Goal: Information Seeking & Learning: Learn about a topic

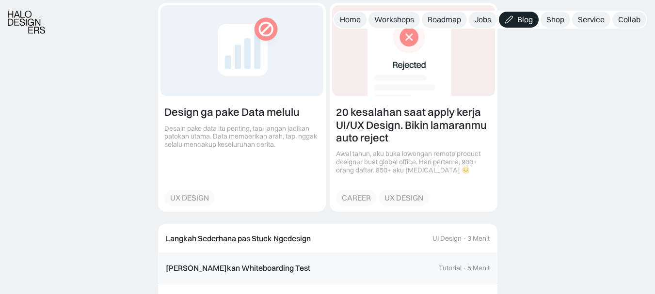
scroll to position [2282, 0]
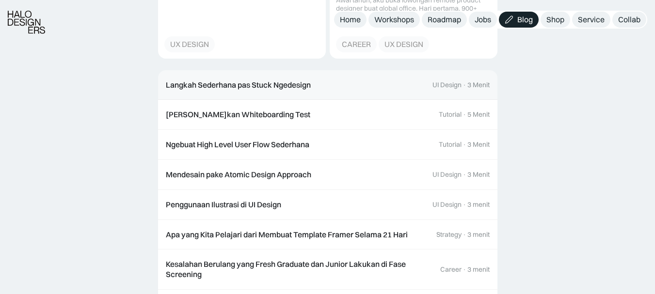
click at [452, 87] on div "UI Design" at bounding box center [446, 85] width 29 height 8
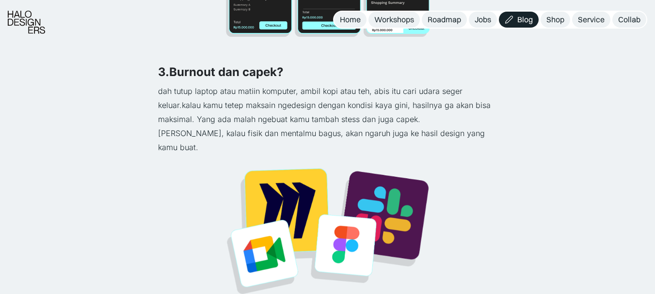
scroll to position [921, 0]
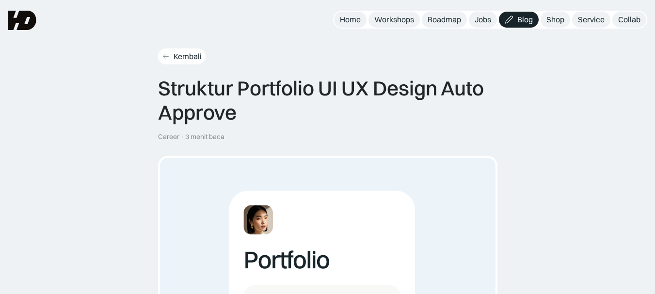
click at [191, 58] on div "Kembali" at bounding box center [188, 56] width 28 height 10
